Goal: Task Accomplishment & Management: Manage account settings

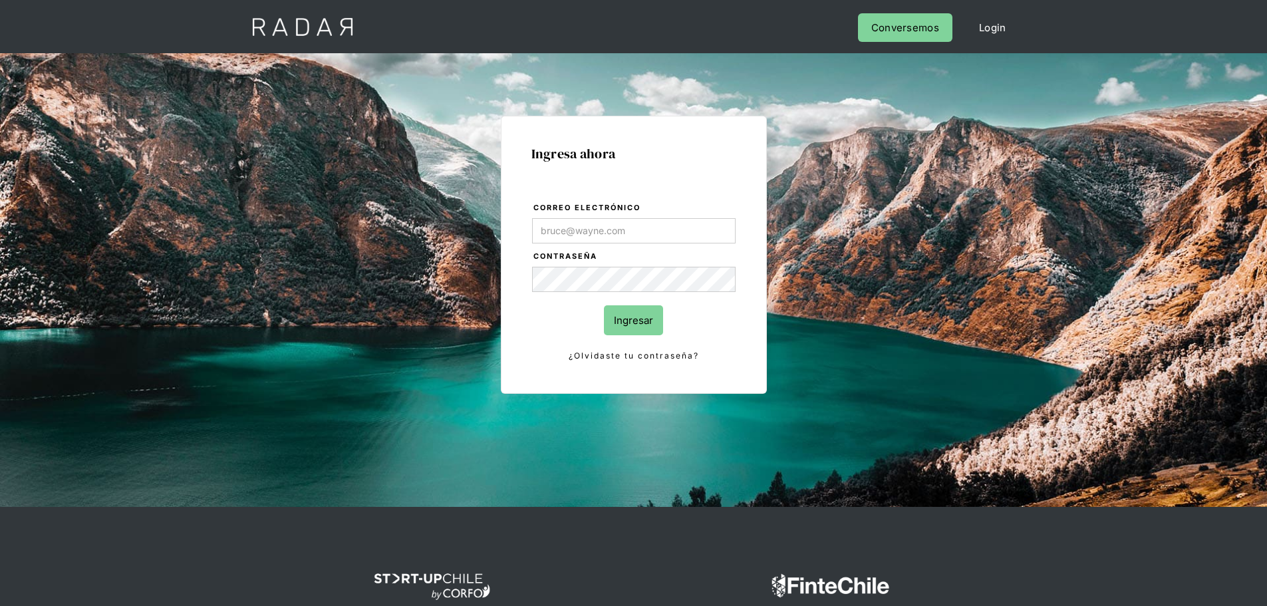
click at [629, 311] on input "Ingresar" at bounding box center [633, 320] width 59 height 30
type input "[PERSON_NAME][EMAIL_ADDRESS][PERSON_NAME][DOMAIN_NAME]"
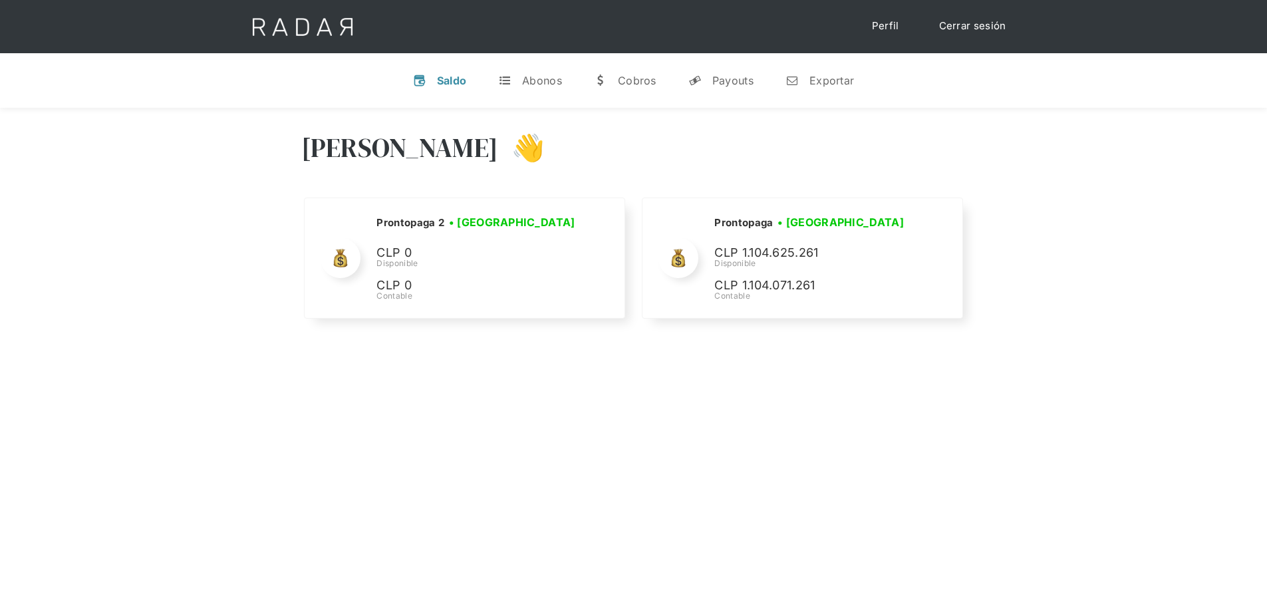
click at [276, 422] on div "Hola José 👋 Cargando tus cuentas... Nombre de la empresa • Conectada • Desconec…" at bounding box center [633, 411] width 1267 height 606
